Goal: Task Accomplishment & Management: Manage account settings

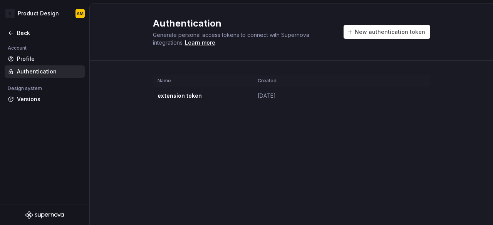
click at [184, 97] on td "extension token" at bounding box center [203, 95] width 100 height 17
click at [264, 100] on td "Aug 27, 2025" at bounding box center [331, 95] width 157 height 17
click at [420, 95] on button "button" at bounding box center [419, 95] width 11 height 11
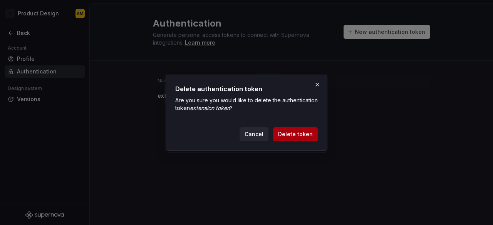
click at [297, 130] on span "Delete token" at bounding box center [295, 134] width 35 height 8
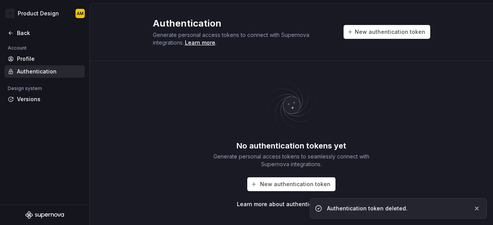
click at [379, 32] on span "New authentication token" at bounding box center [389, 32] width 70 height 8
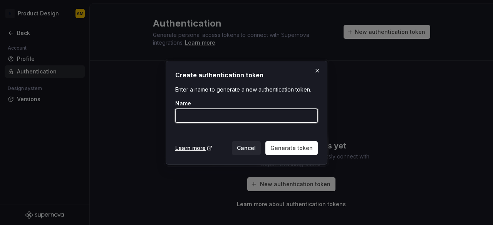
click at [248, 116] on input "Name" at bounding box center [246, 116] width 142 height 14
type input "cli token"
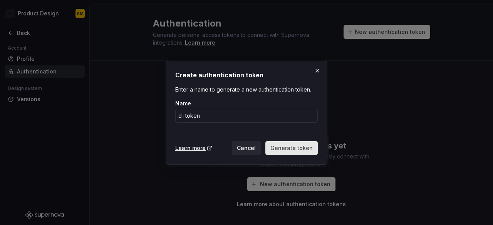
click at [286, 147] on span "Generate token" at bounding box center [291, 148] width 42 height 8
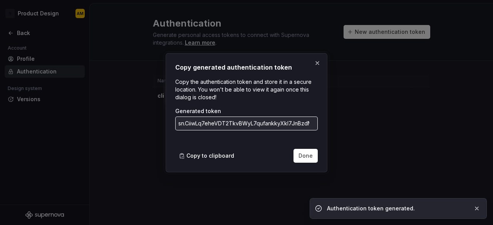
click at [265, 125] on input "sn.CiiwLq7eheVDT2TkvBWyL7qufankkyXkI7JnBzdMkkcXbykolIt9IHypaMNqFJF5gqKNdy7BKRey…" at bounding box center [246, 124] width 142 height 14
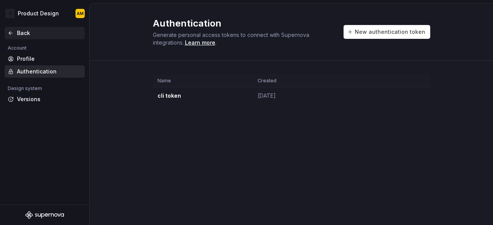
click at [9, 37] on div "Back" at bounding box center [45, 33] width 80 height 12
